Goal: Information Seeking & Learning: Find specific fact

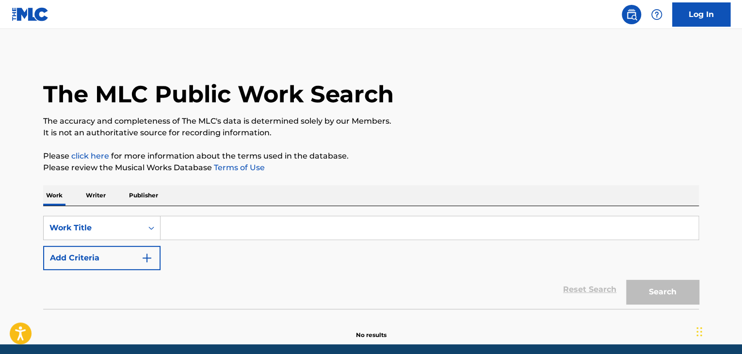
paste input "Stop"
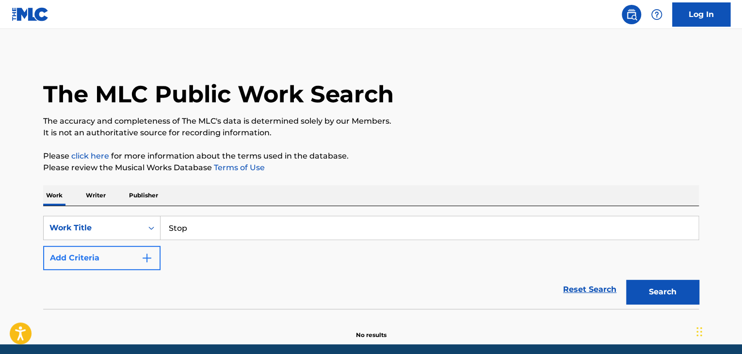
type input "Stop"
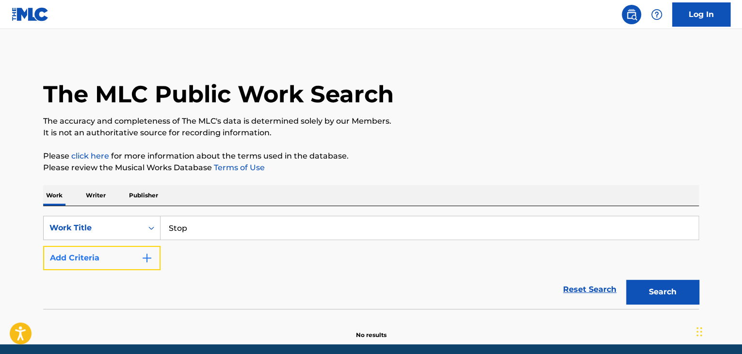
click at [143, 257] on img "Search Form" at bounding box center [147, 258] width 12 height 12
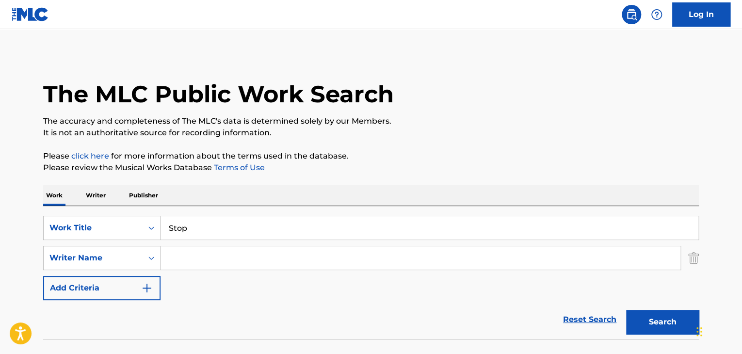
click at [203, 251] on input "Search Form" at bounding box center [421, 257] width 520 height 23
type input "N"
click at [626, 310] on button "Search" at bounding box center [662, 322] width 73 height 24
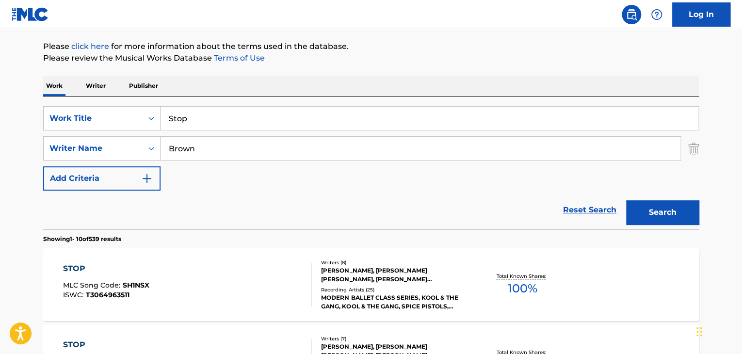
scroll to position [97, 0]
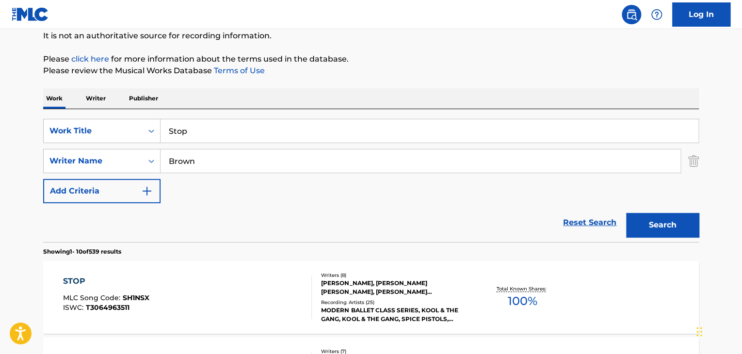
click at [171, 161] on input "Brown" at bounding box center [421, 160] width 520 height 23
type input "[PERSON_NAME]"
click at [626, 213] on button "Search" at bounding box center [662, 225] width 73 height 24
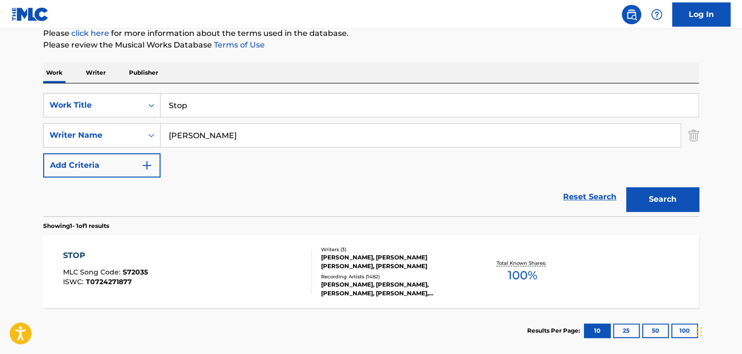
scroll to position [145, 0]
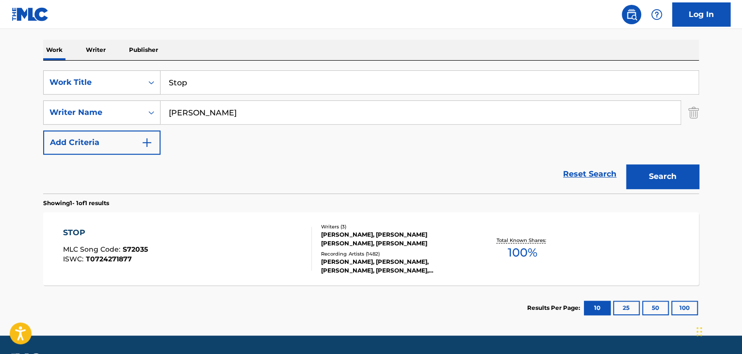
click at [84, 227] on div "STOP" at bounding box center [105, 233] width 85 height 12
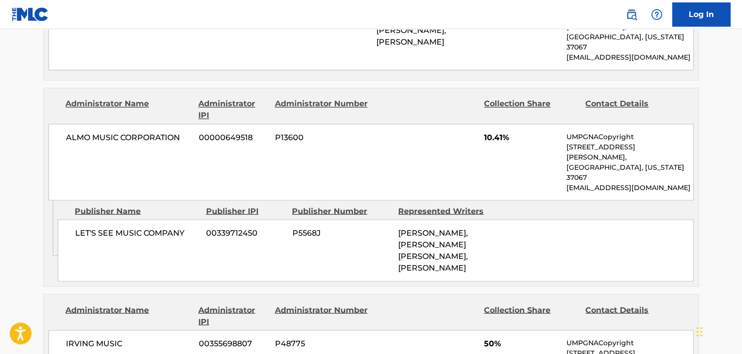
scroll to position [776, 0]
